Goal: Task Accomplishment & Management: Manage account settings

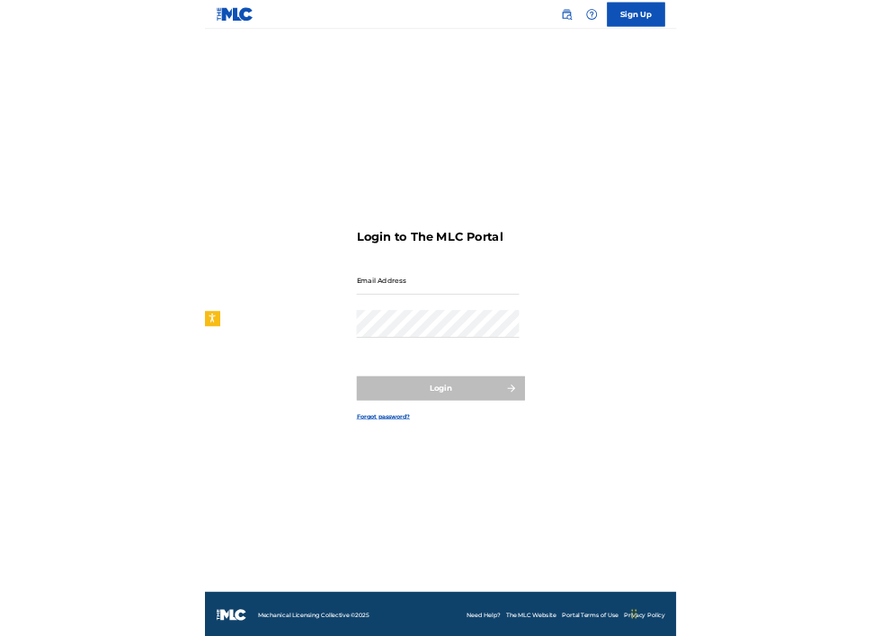
scroll to position [13, 0]
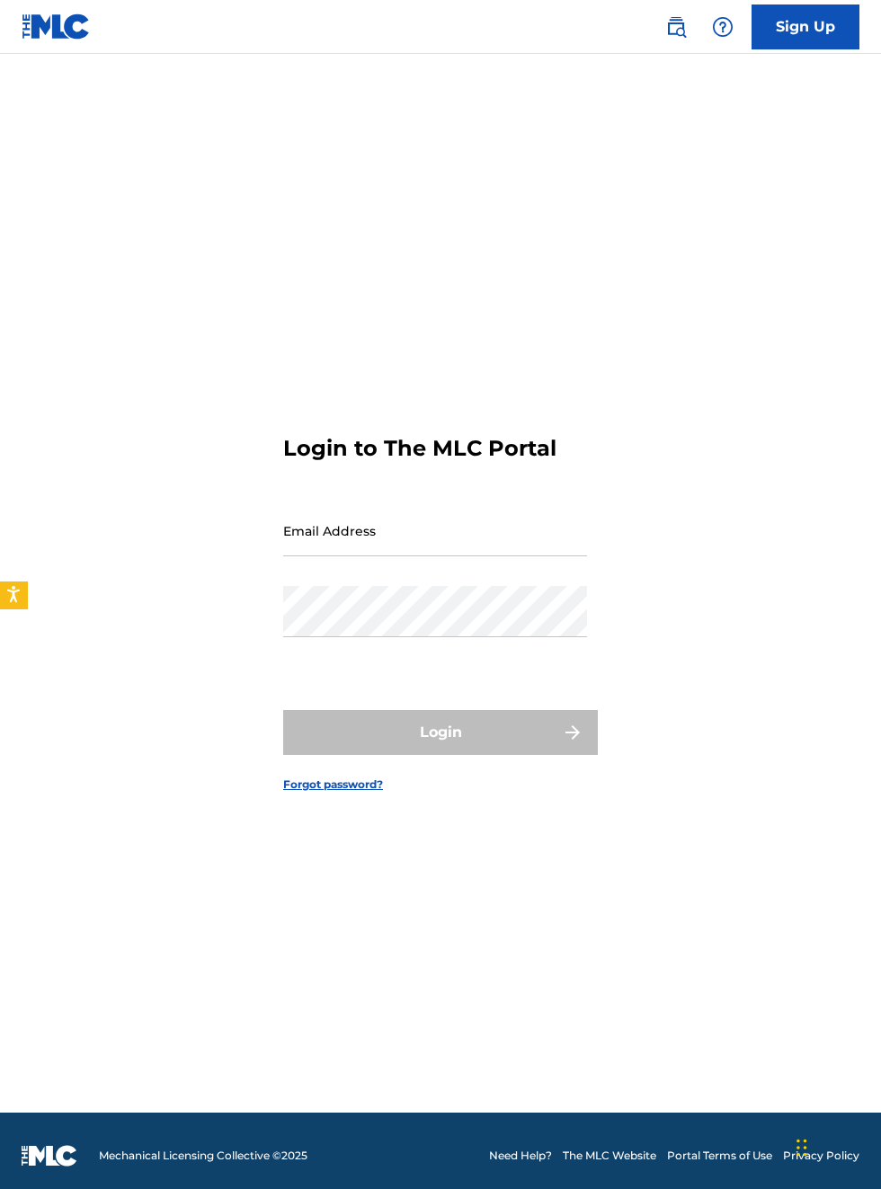
click at [354, 556] on input "Email Address" at bounding box center [435, 530] width 304 height 51
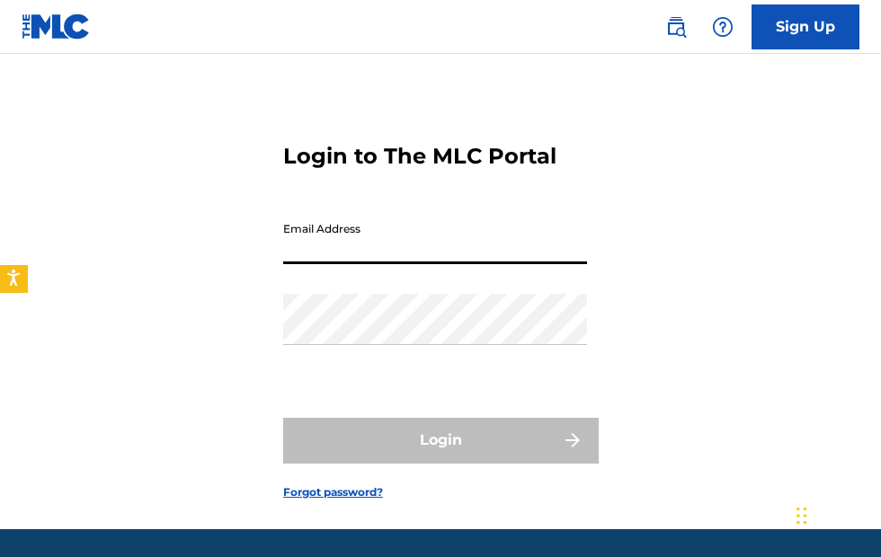
type input "[EMAIL_ADDRESS][DOMAIN_NAME]"
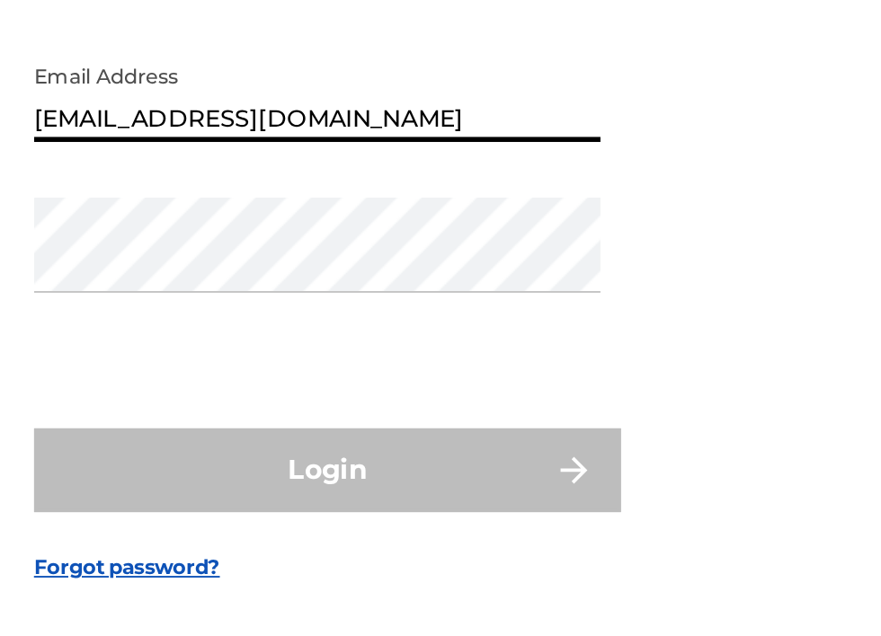
scroll to position [30, 0]
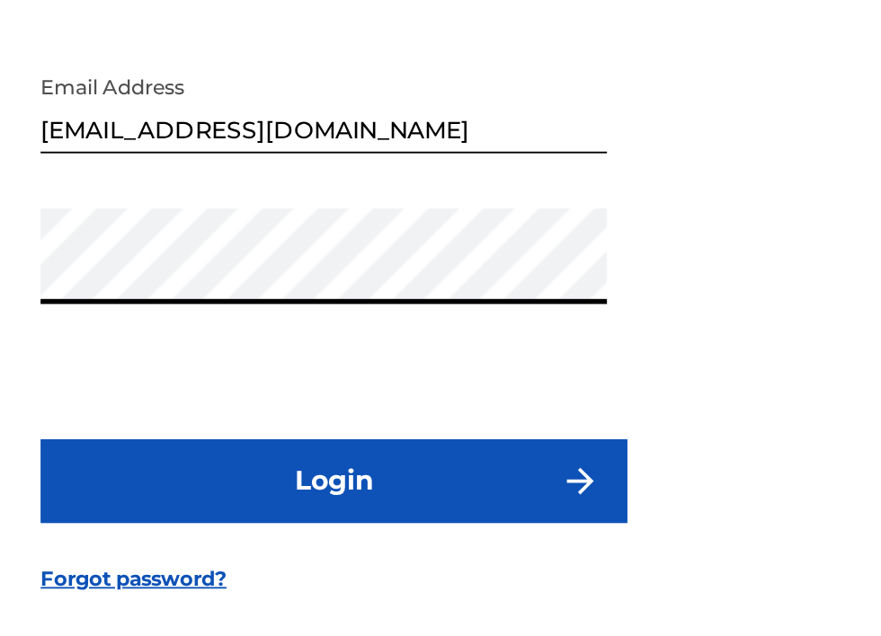
click at [458, 468] on button "Login" at bounding box center [440, 445] width 315 height 45
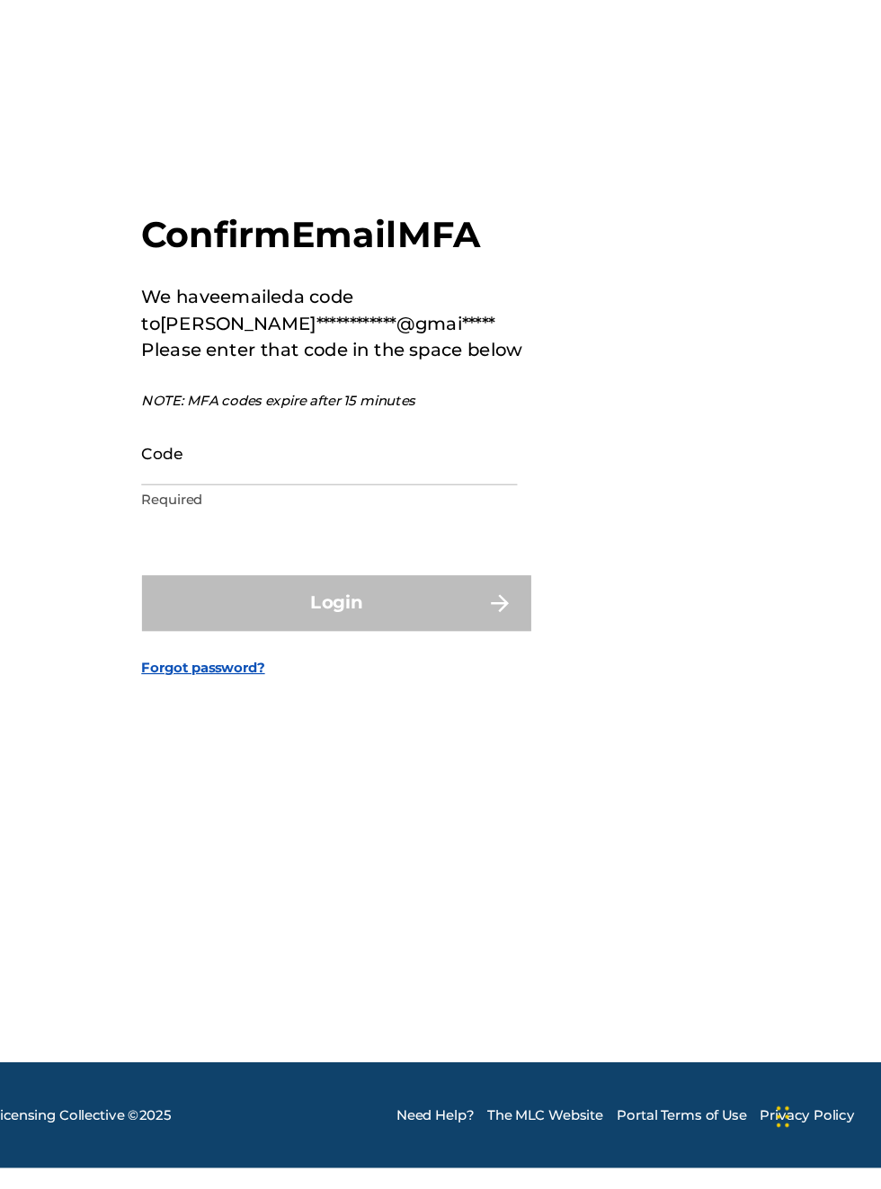
scroll to position [11, 0]
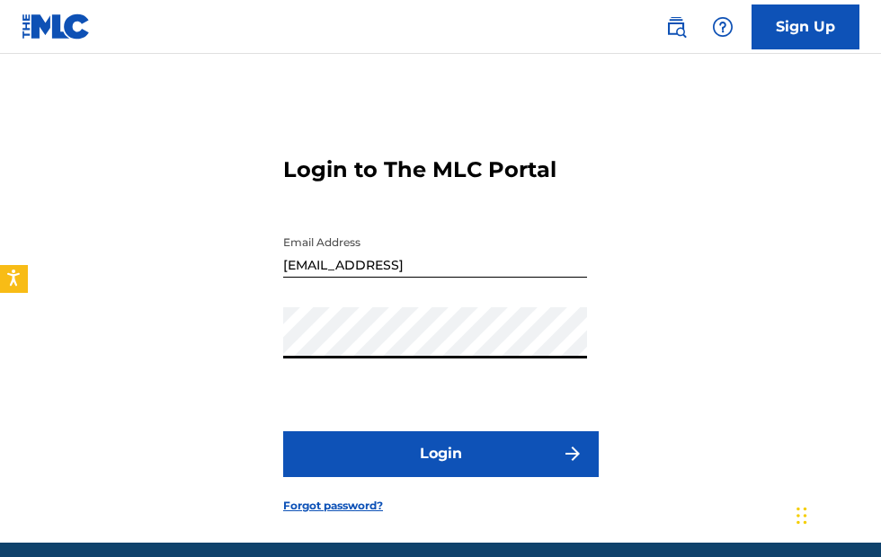
click at [460, 476] on button "Login" at bounding box center [440, 453] width 315 height 45
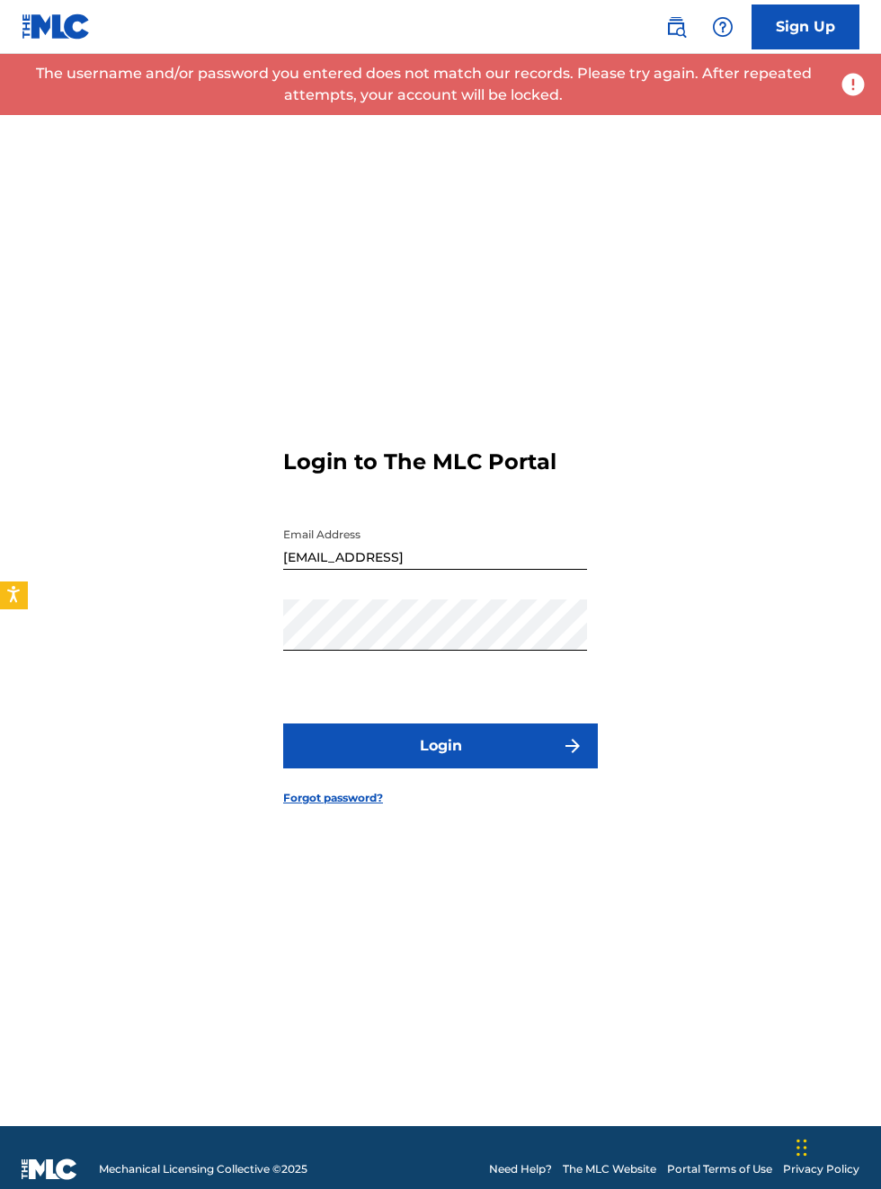
click at [404, 680] on div "Password" at bounding box center [435, 640] width 304 height 81
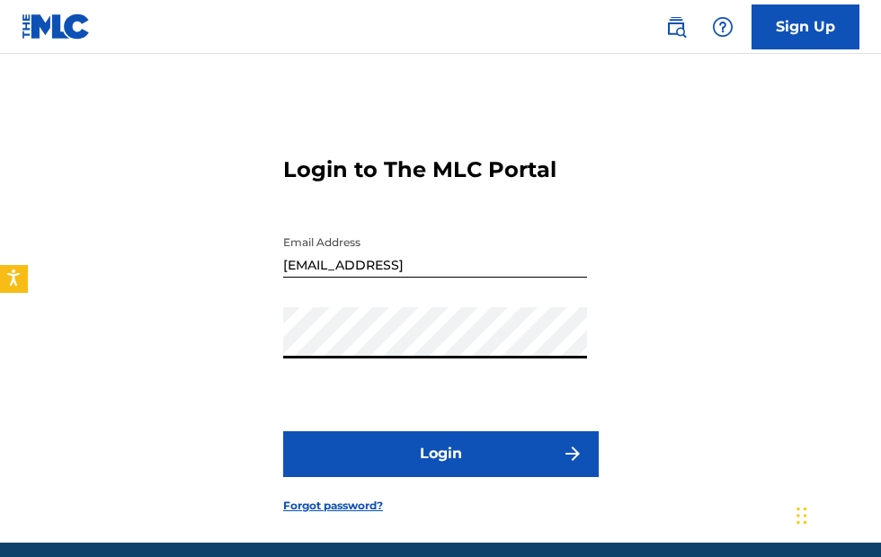
click at [461, 476] on button "Login" at bounding box center [440, 453] width 315 height 45
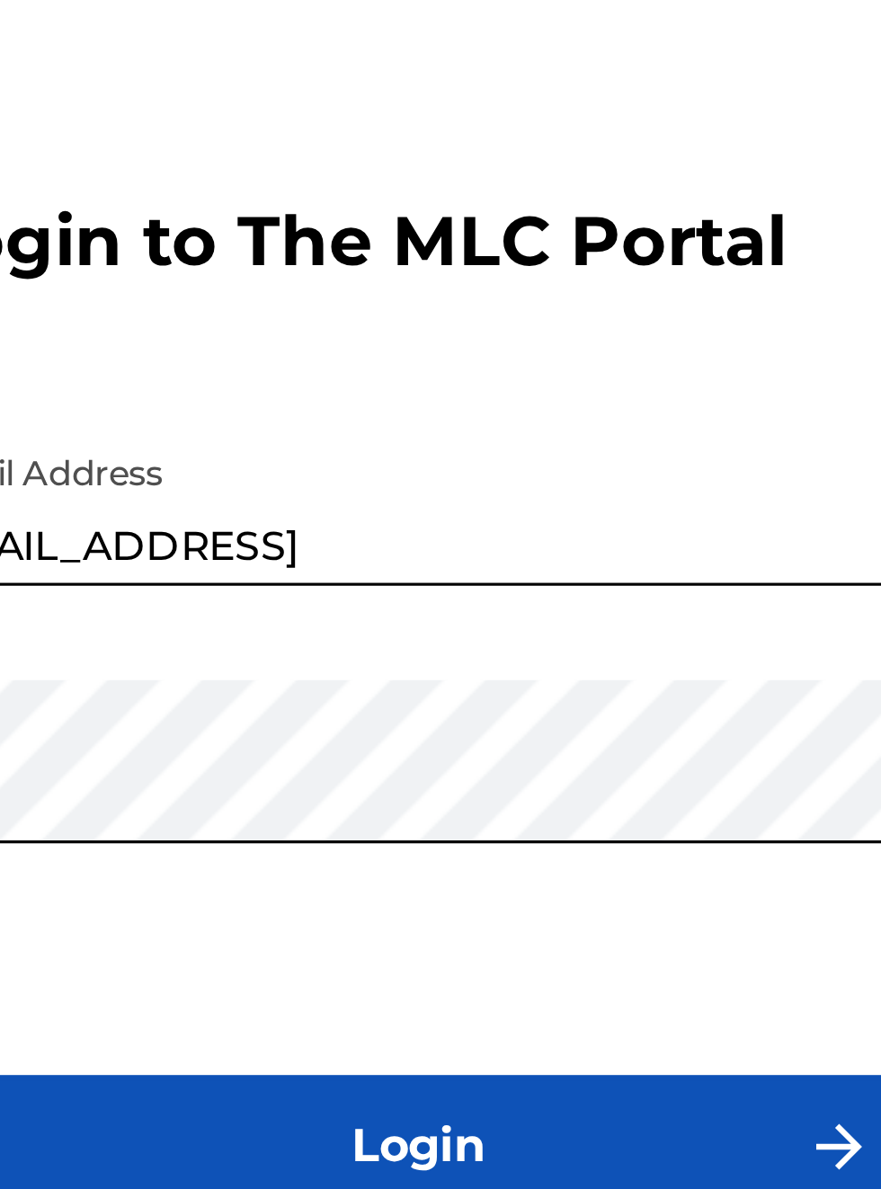
click at [508, 570] on input "[EMAIL_ADDRESS]" at bounding box center [435, 544] width 304 height 51
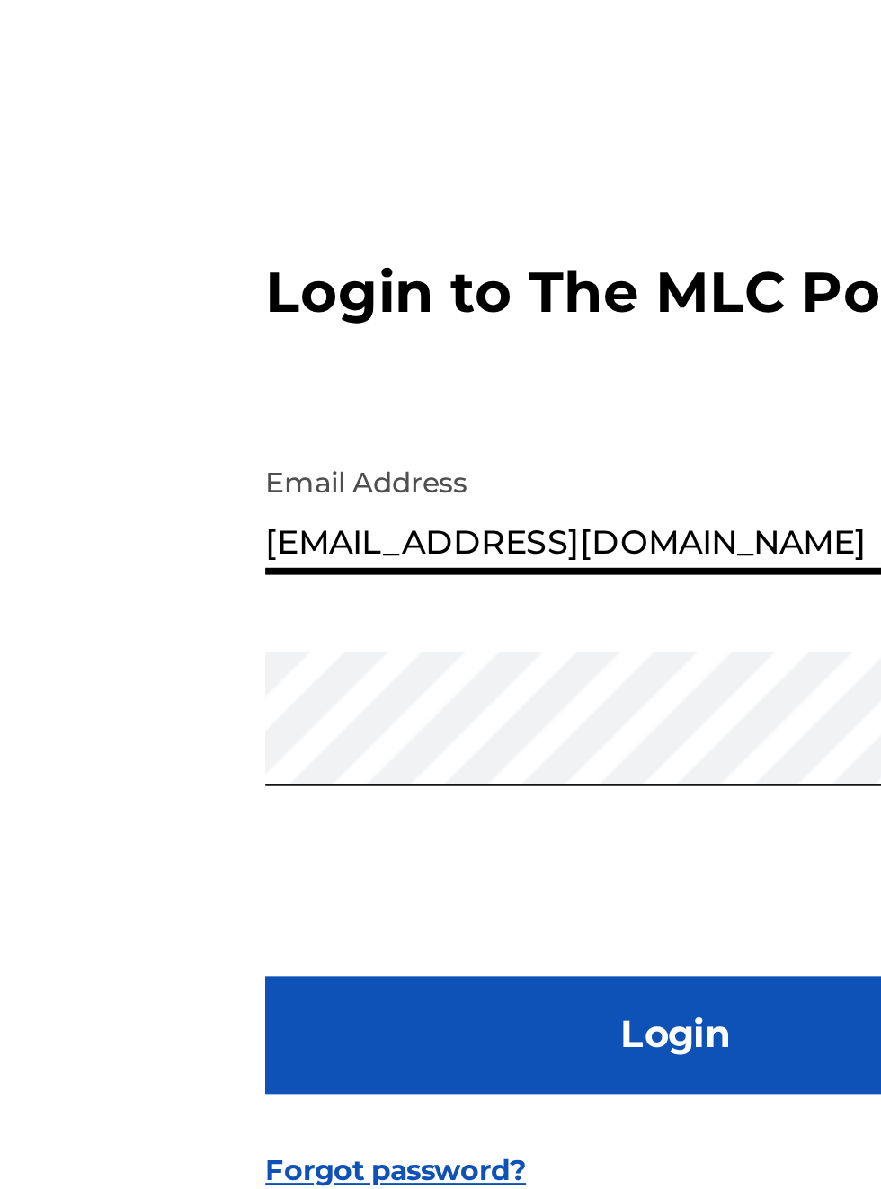
type input "[EMAIL_ADDRESS][DOMAIN_NAME]"
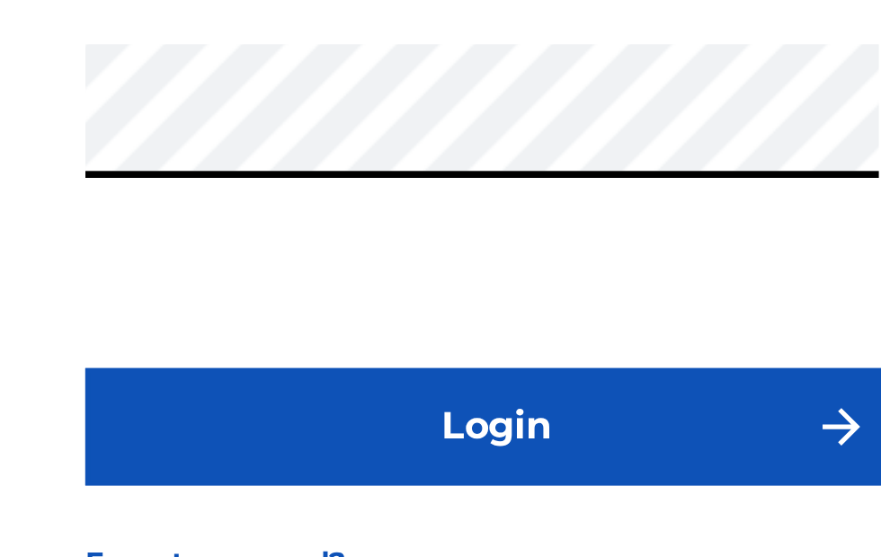
click at [458, 476] on button "Login" at bounding box center [440, 453] width 315 height 45
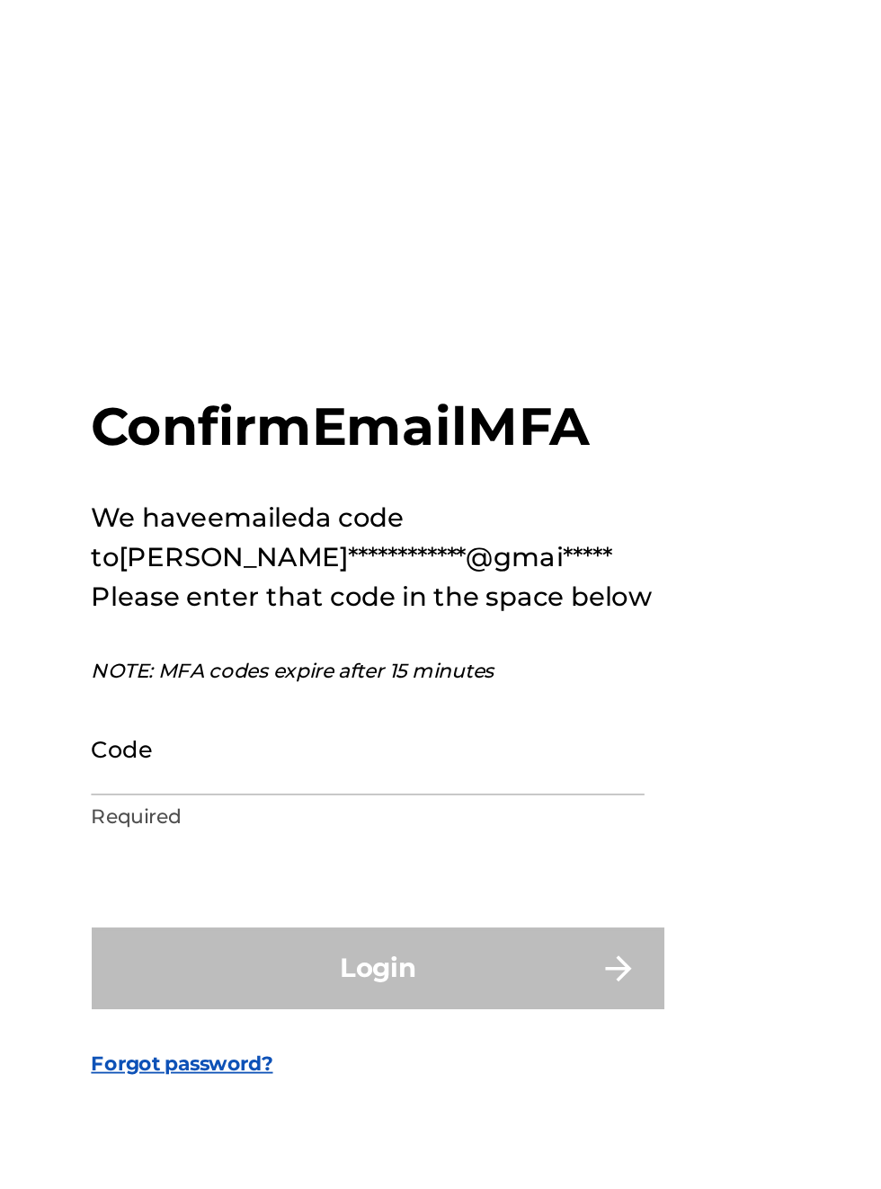
scroll to position [13, 0]
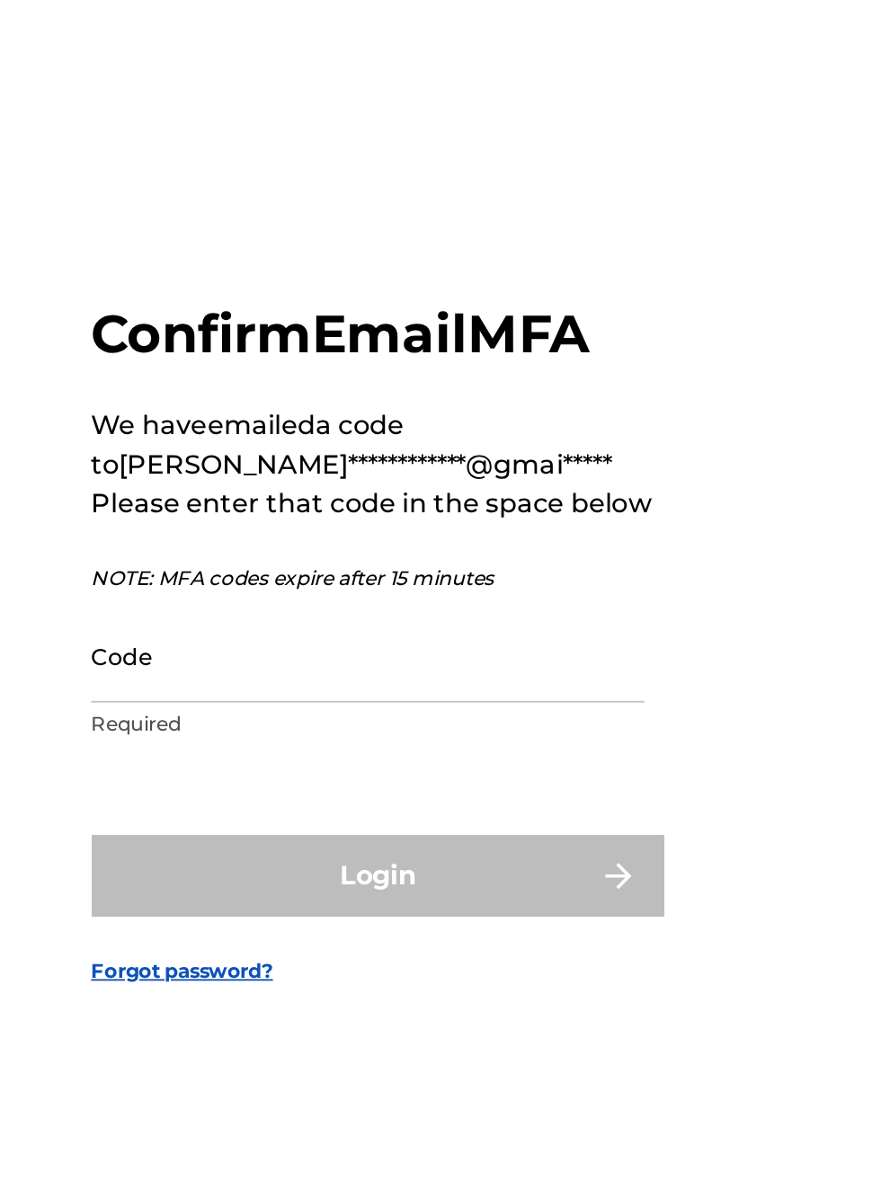
click at [314, 647] on input "Code" at bounding box center [435, 621] width 304 height 51
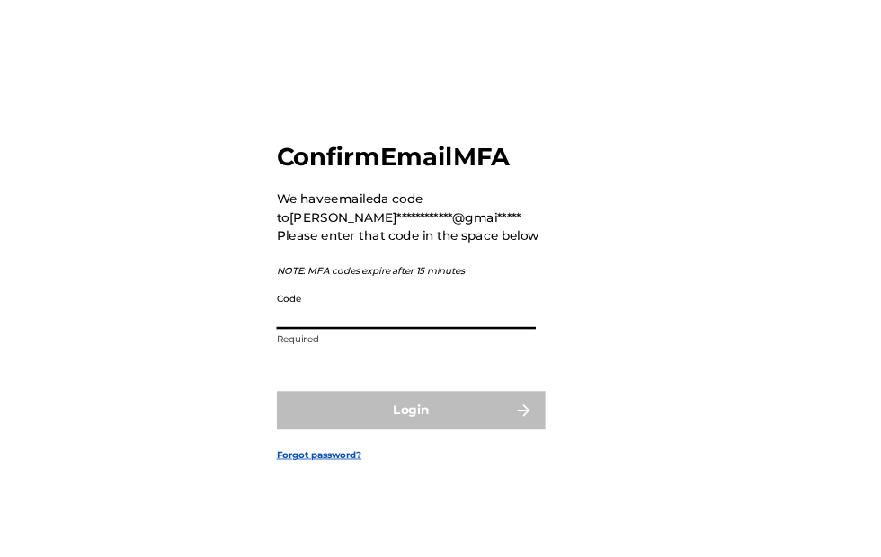
scroll to position [23, 0]
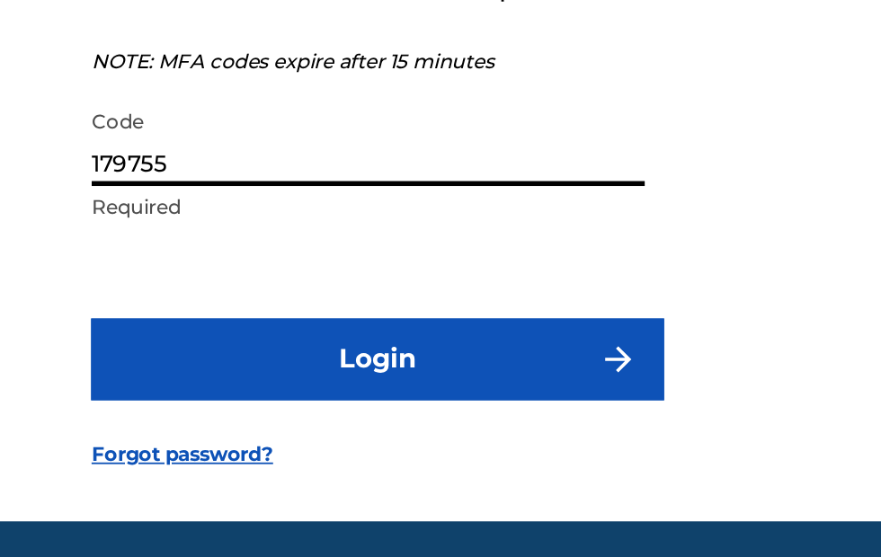
type input "179755"
click at [462, 471] on button "Login" at bounding box center [440, 448] width 315 height 45
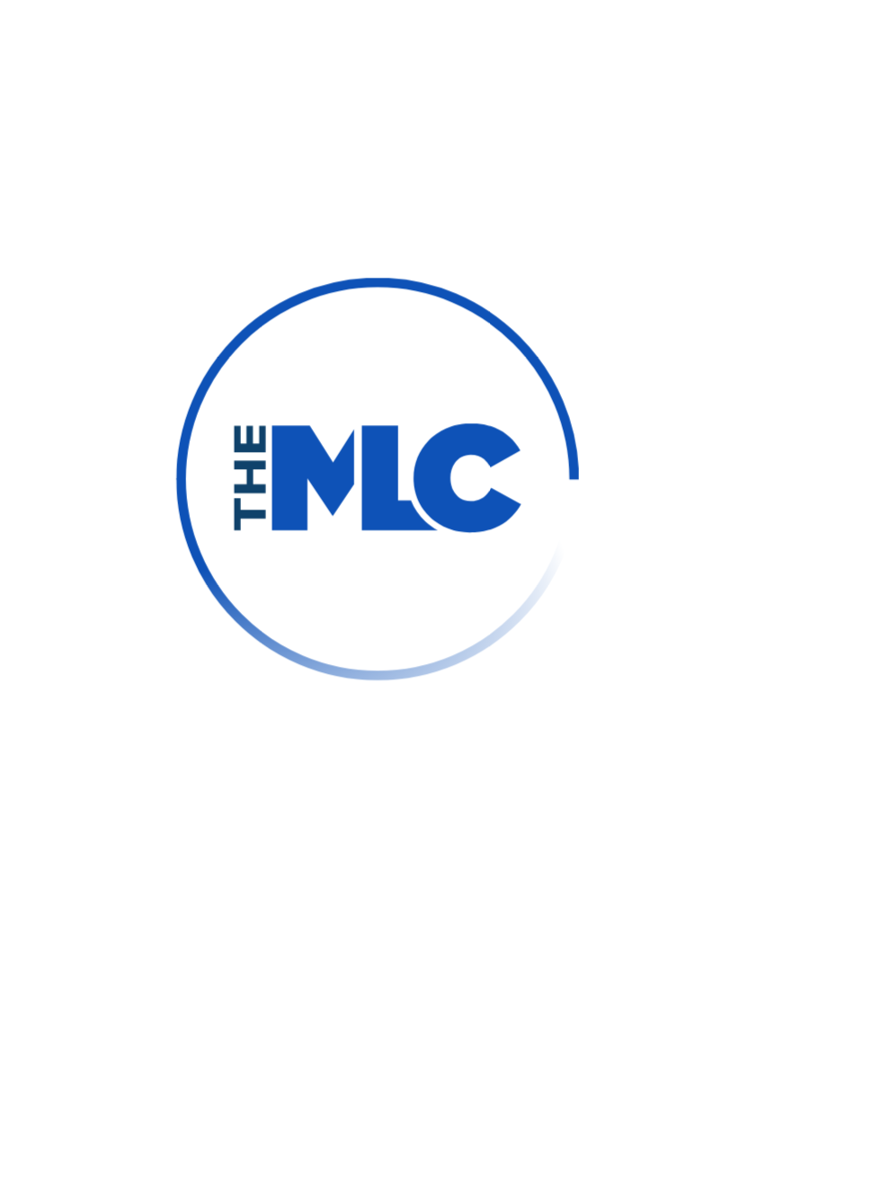
scroll to position [22, 0]
